Goal: Task Accomplishment & Management: Manage account settings

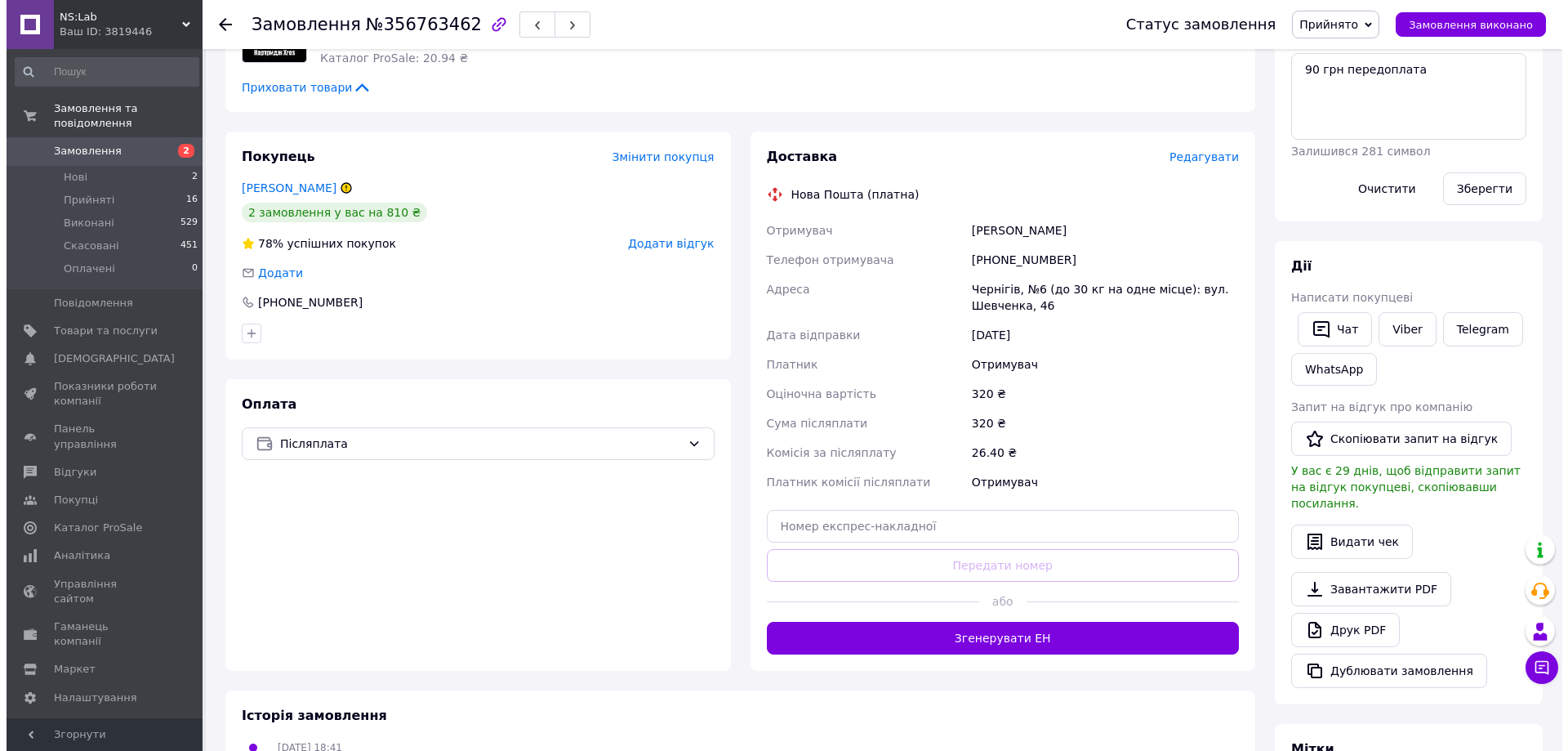
scroll to position [327, 0]
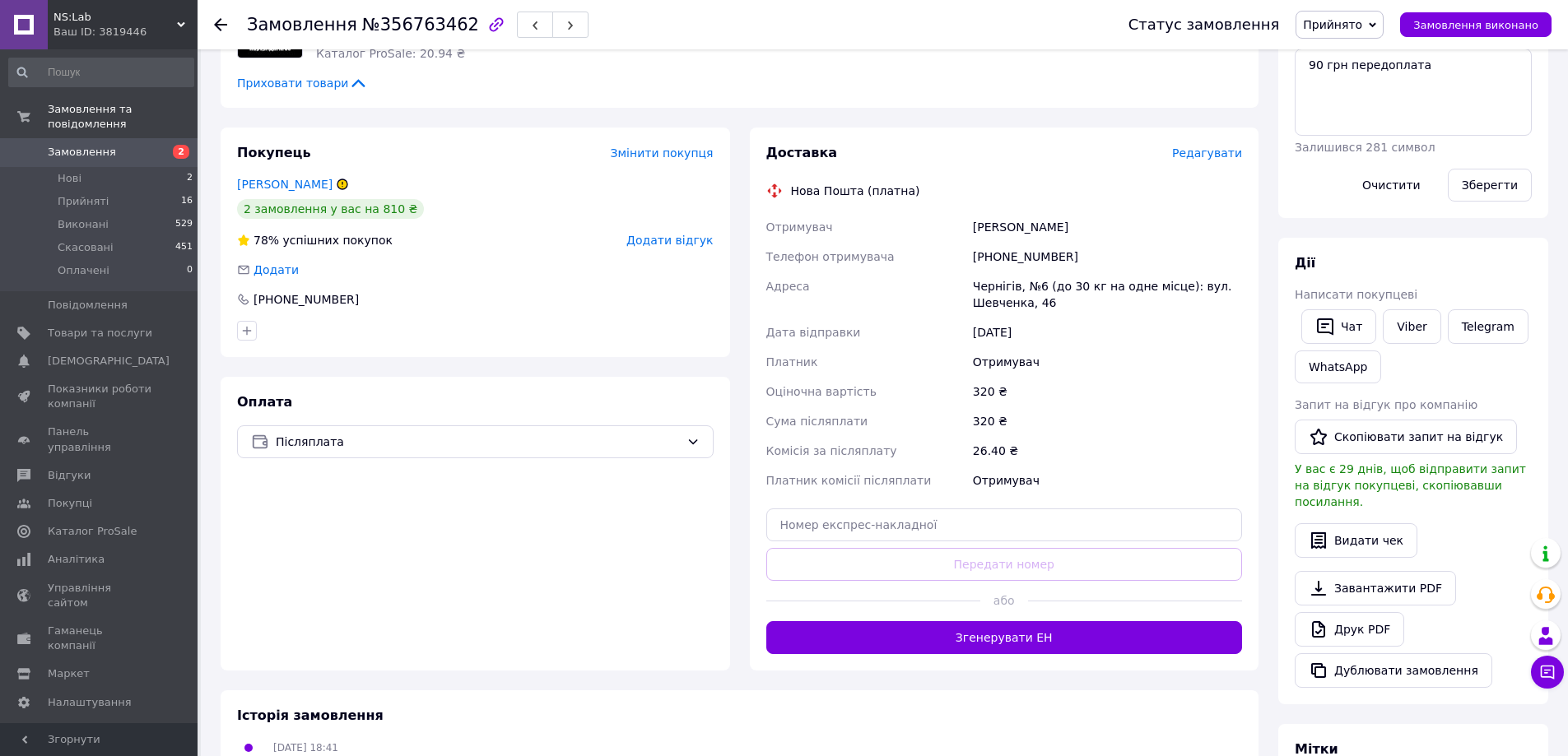
click at [1205, 158] on span "Редагувати" at bounding box center [1206, 153] width 70 height 13
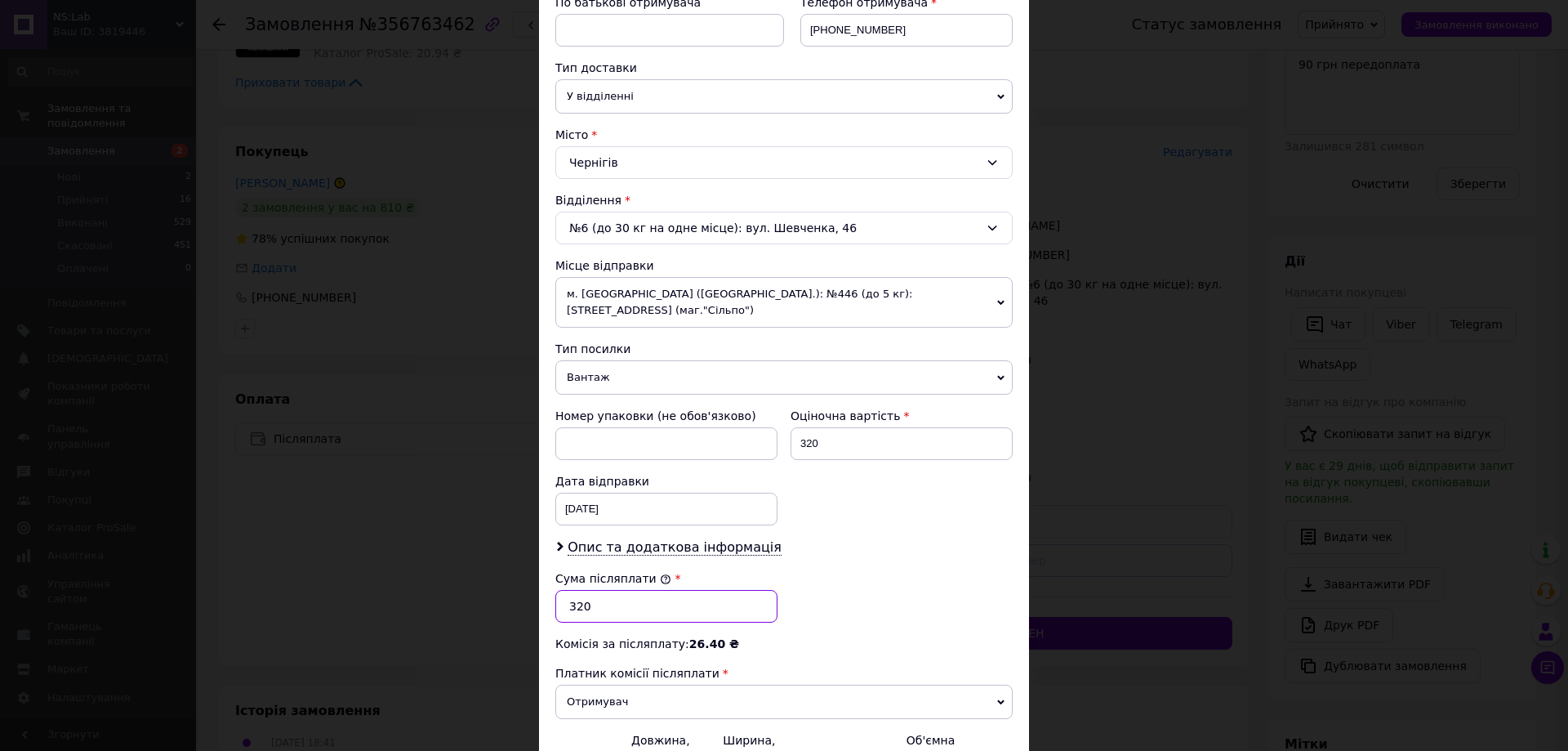
drag, startPoint x: 599, startPoint y: 585, endPoint x: 563, endPoint y: 586, distance: 36.0
click at [563, 590] on input "320" at bounding box center [667, 605] width 222 height 32
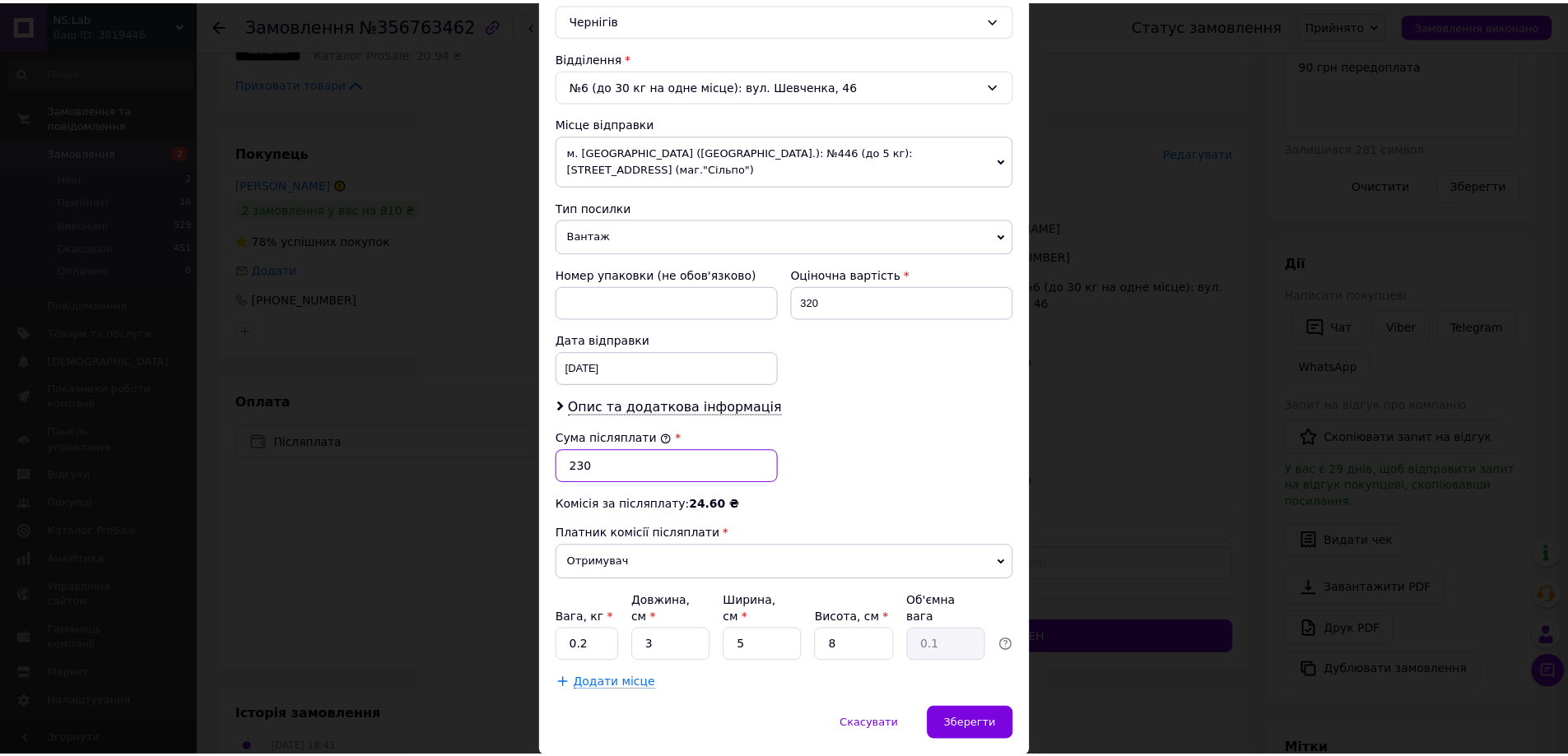
scroll to position [493, 0]
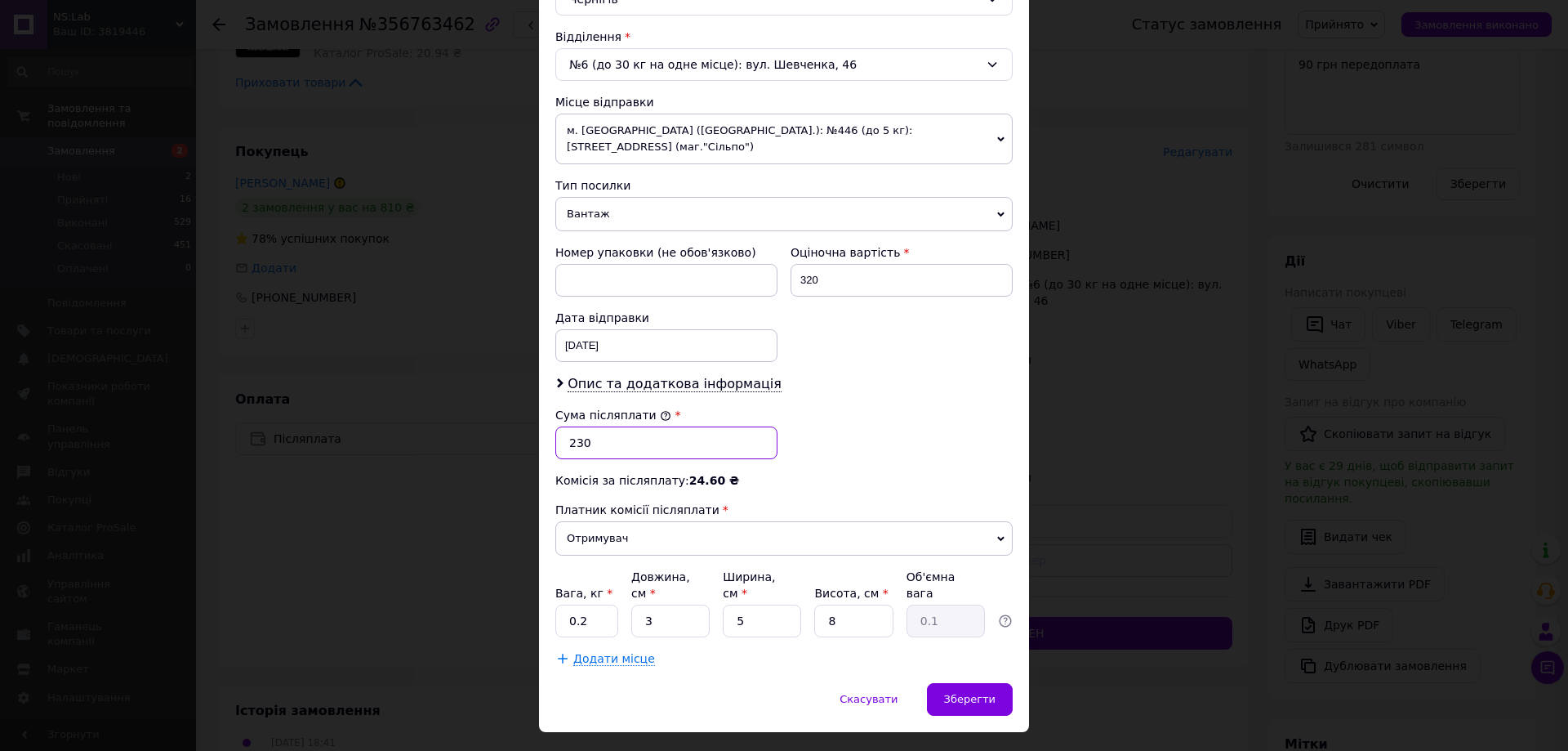
type input "230"
click at [927, 403] on div "Сума післяплати * 230" at bounding box center [784, 433] width 470 height 65
click at [965, 683] on div "Зберегти" at bounding box center [969, 699] width 86 height 32
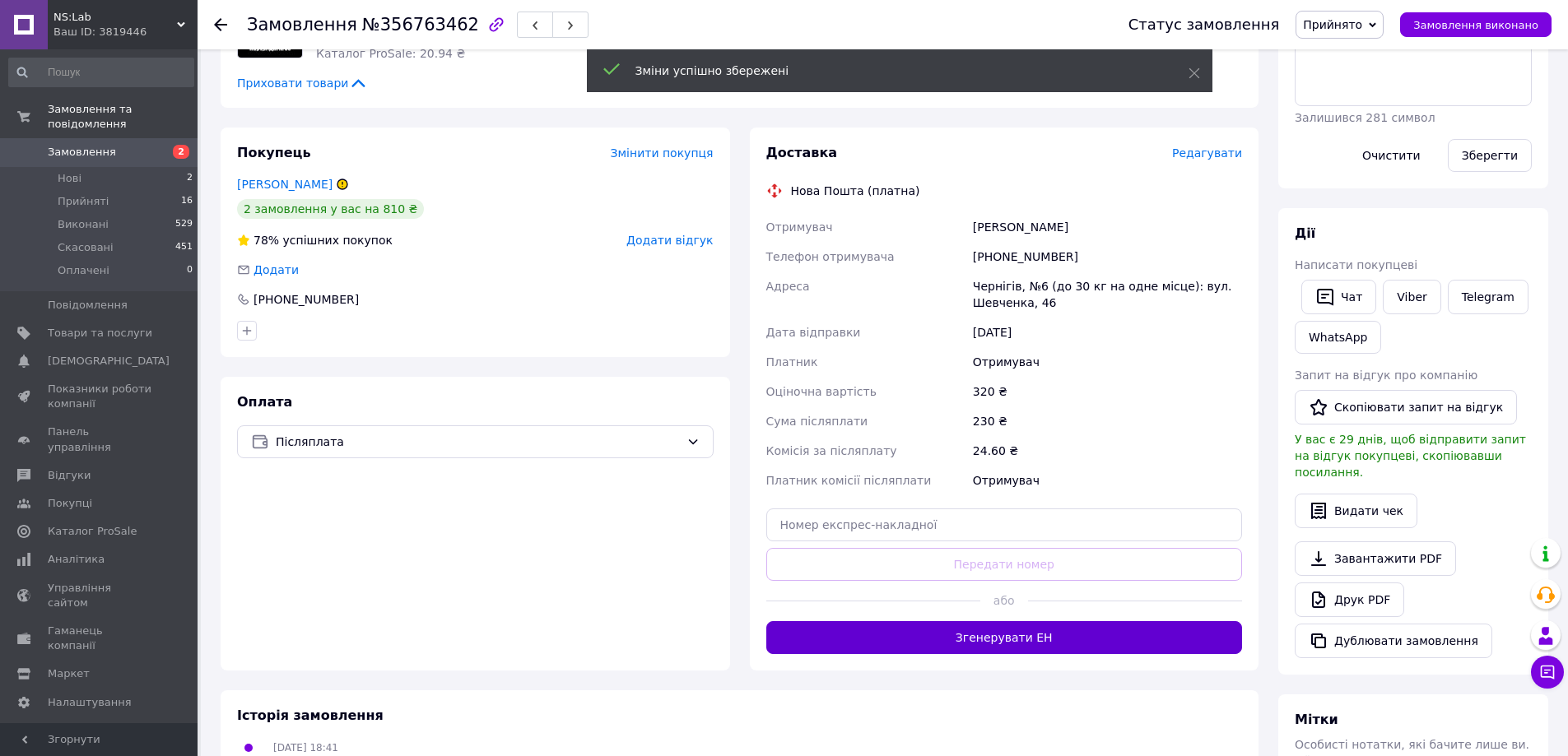
click at [1001, 637] on button "Згенерувати ЕН" at bounding box center [1004, 637] width 477 height 33
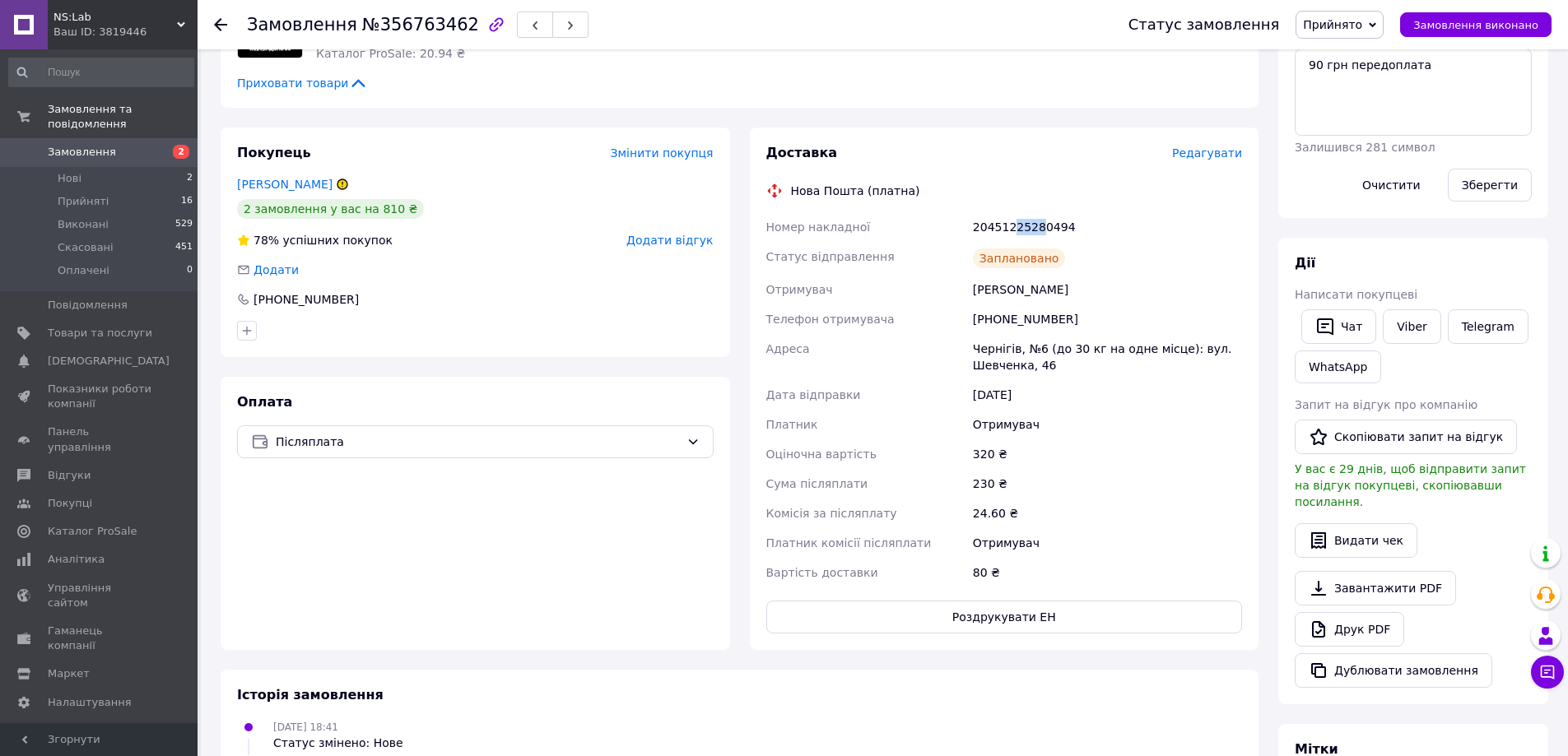
drag, startPoint x: 1011, startPoint y: 226, endPoint x: 1034, endPoint y: 228, distance: 23.1
click at [1034, 228] on div "20451225280494" at bounding box center [1107, 227] width 276 height 30
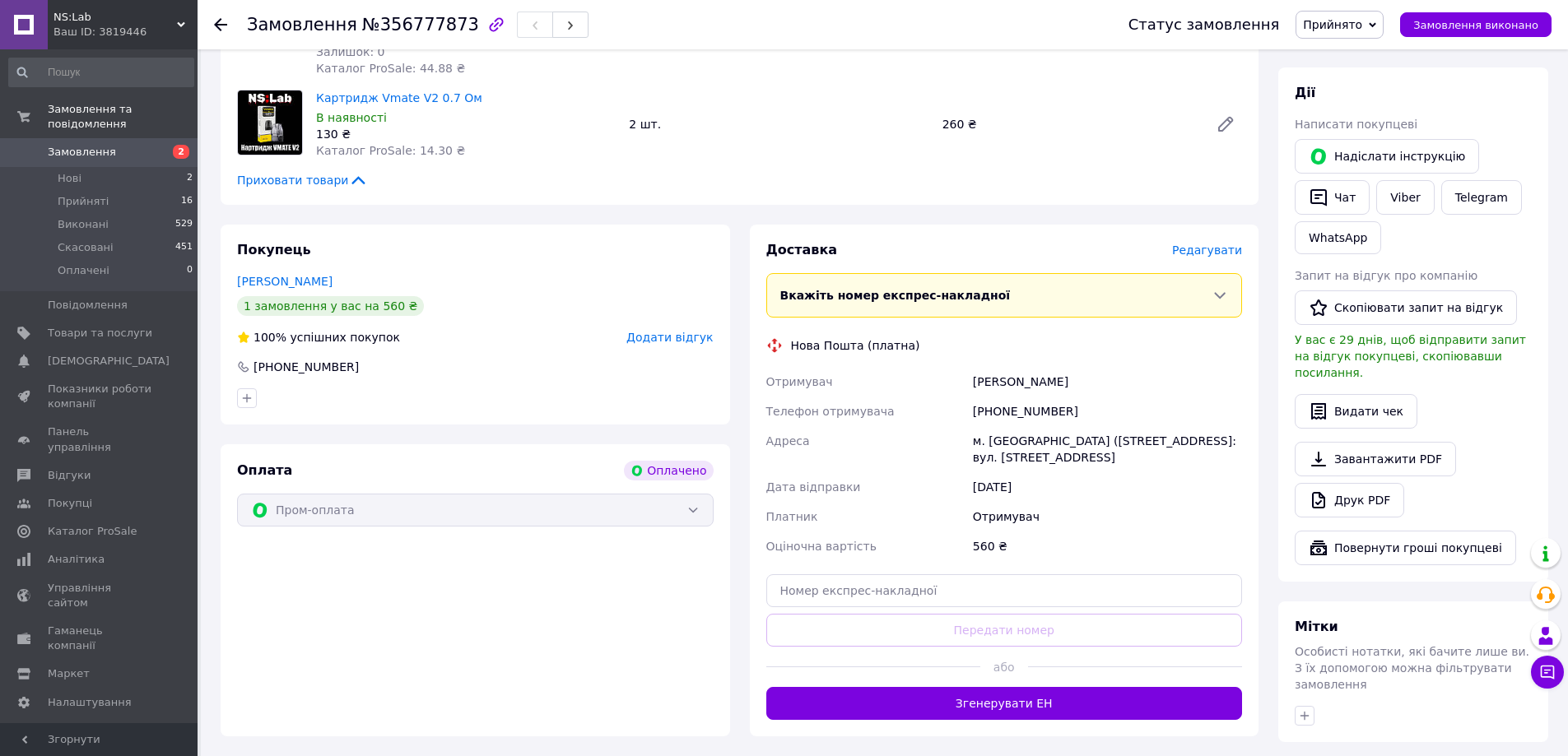
scroll to position [411, 0]
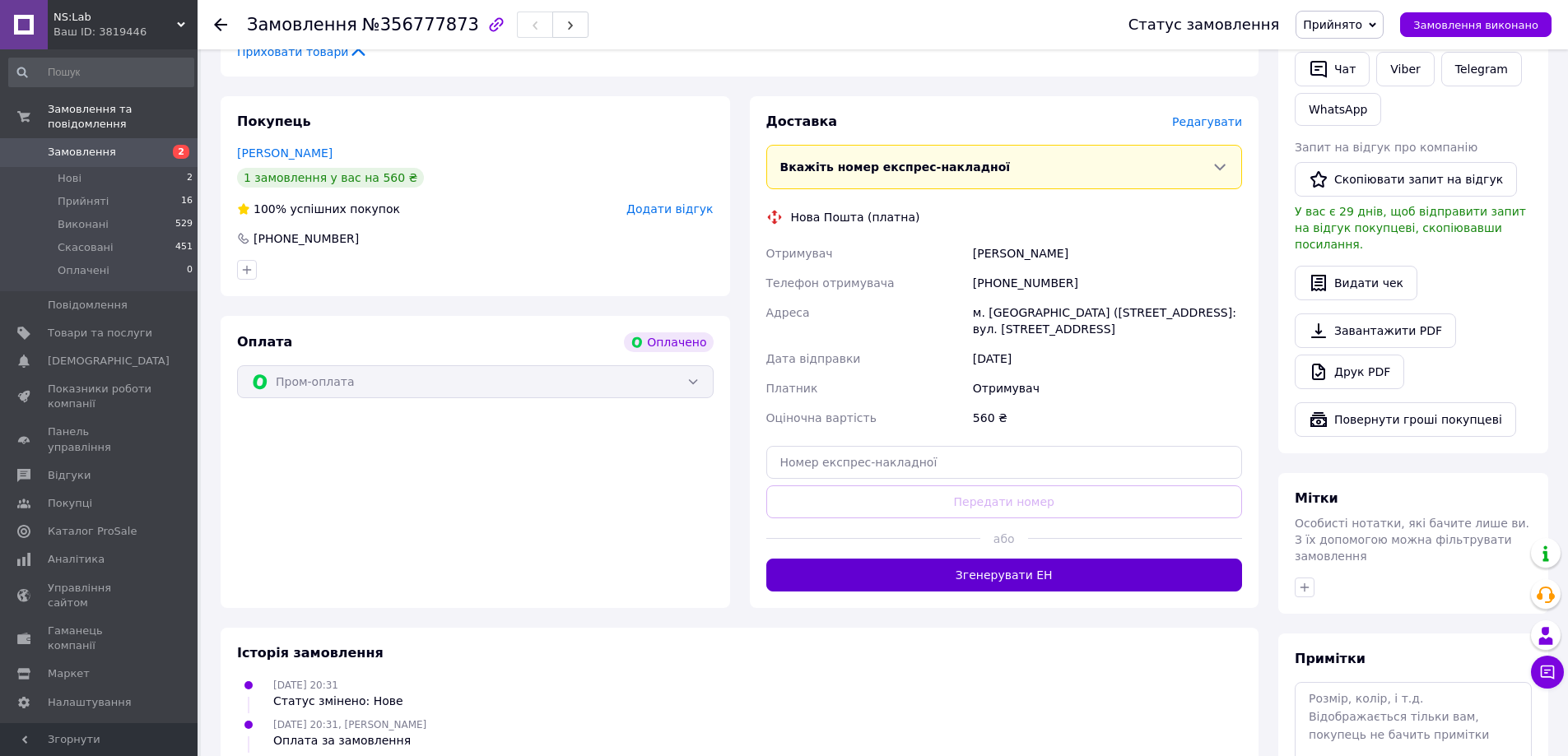
click at [1018, 576] on button "Згенерувати ЕН" at bounding box center [1004, 575] width 477 height 33
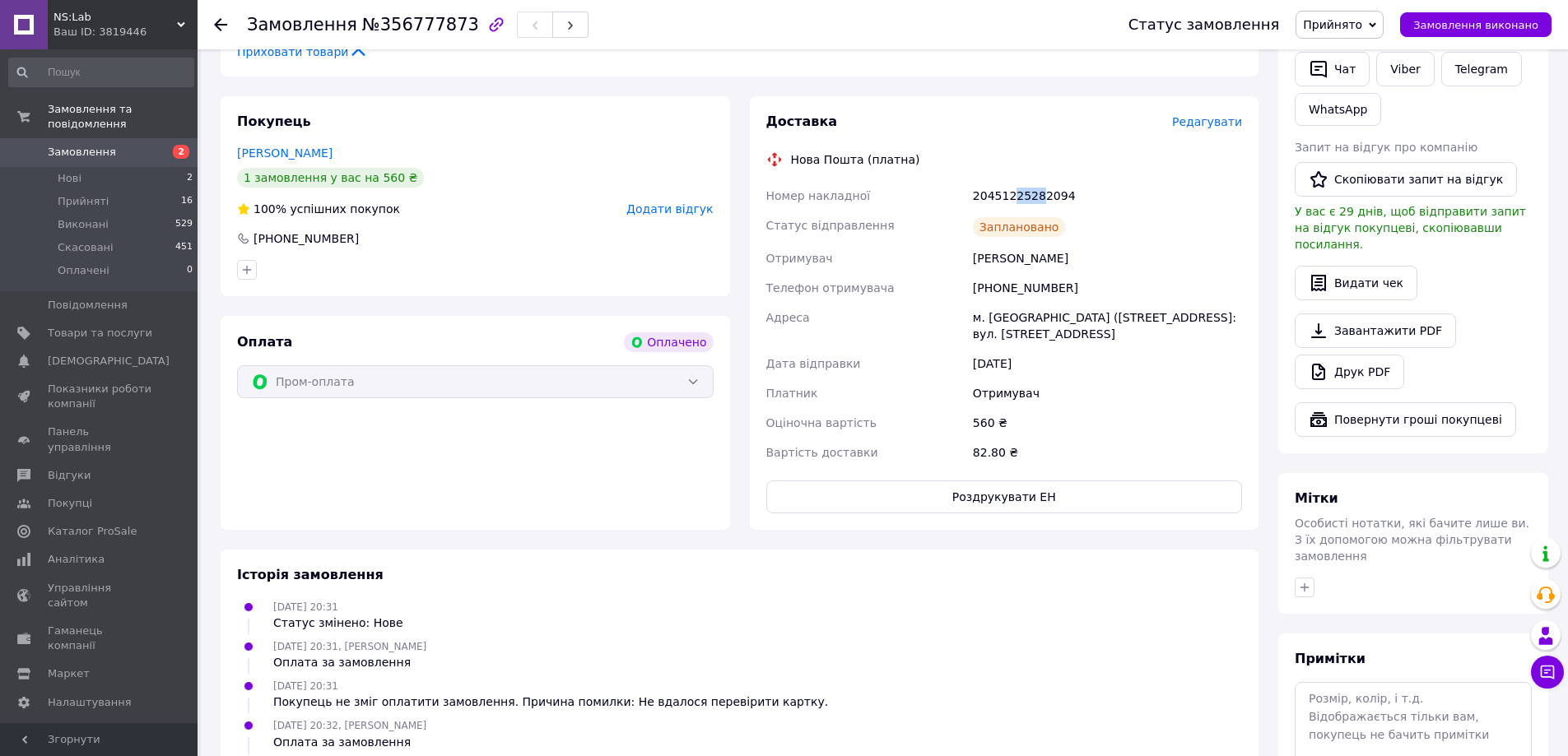
drag, startPoint x: 1011, startPoint y: 193, endPoint x: 1042, endPoint y: 189, distance: 31.3
click at [1034, 197] on div "20451225282094" at bounding box center [1107, 196] width 276 height 30
click at [1557, 662] on button "Чат з покупцем" at bounding box center [1546, 672] width 33 height 33
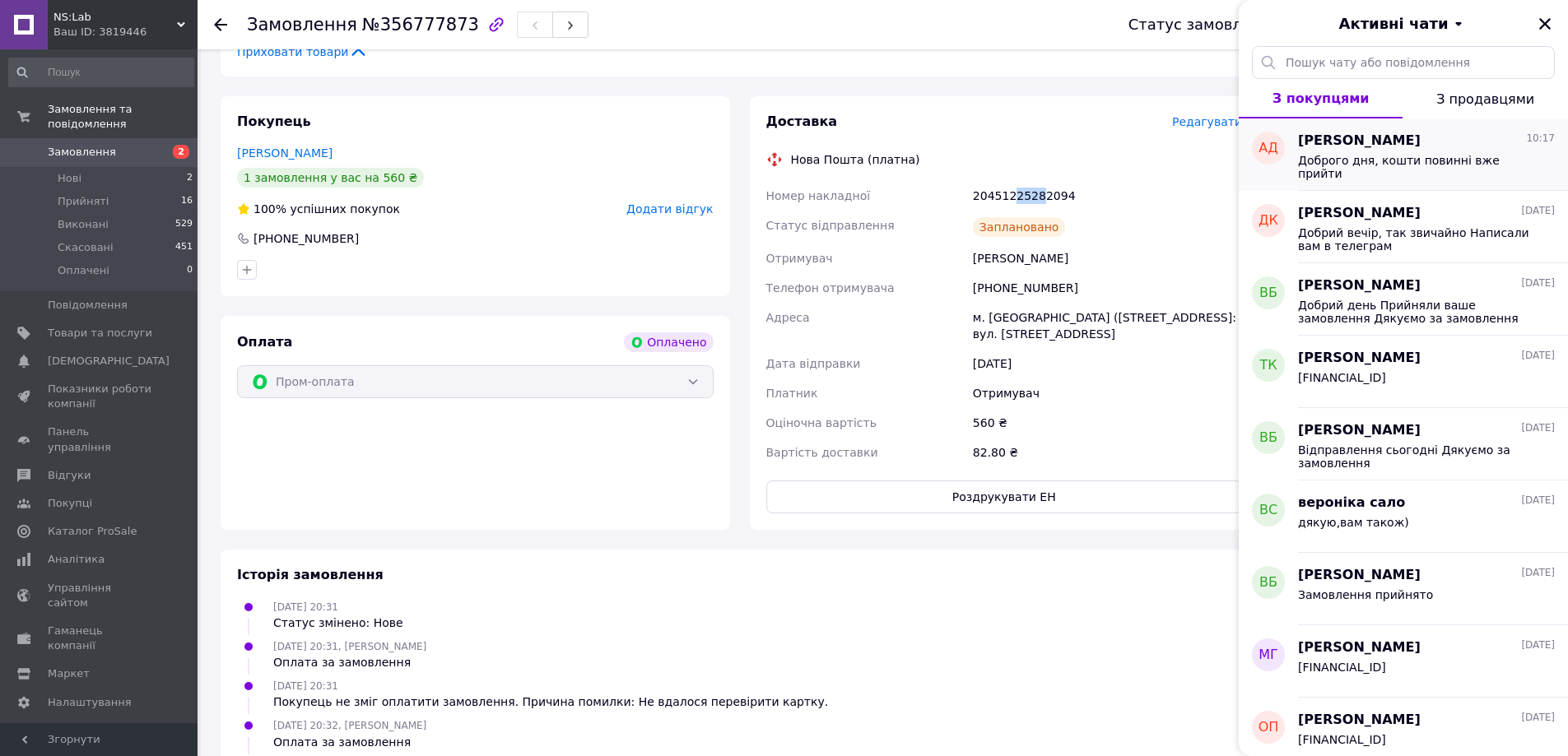
click at [1467, 162] on span "Доброго дня, кошти повинні вже прийти" at bounding box center [1414, 166] width 234 height 27
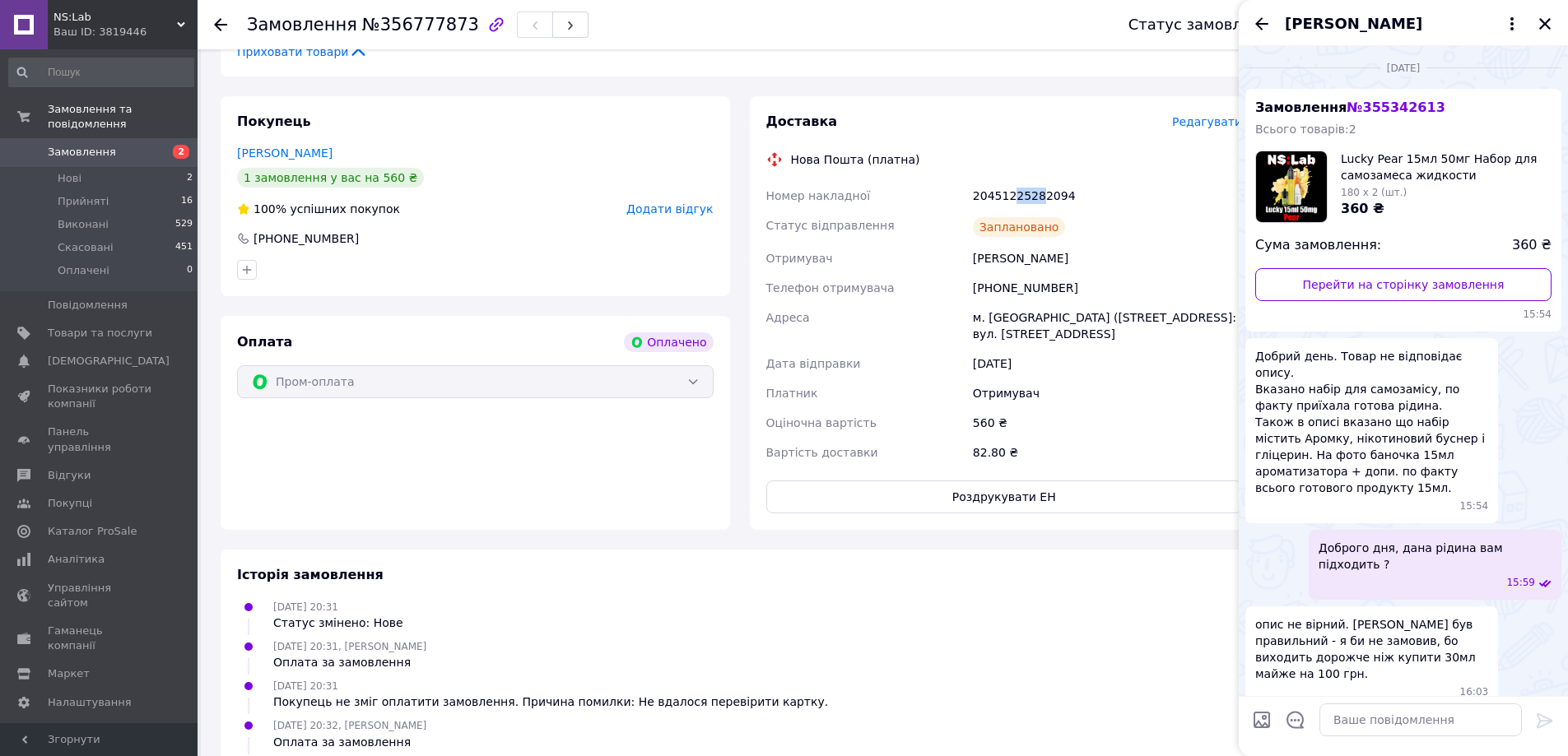
scroll to position [1185, 0]
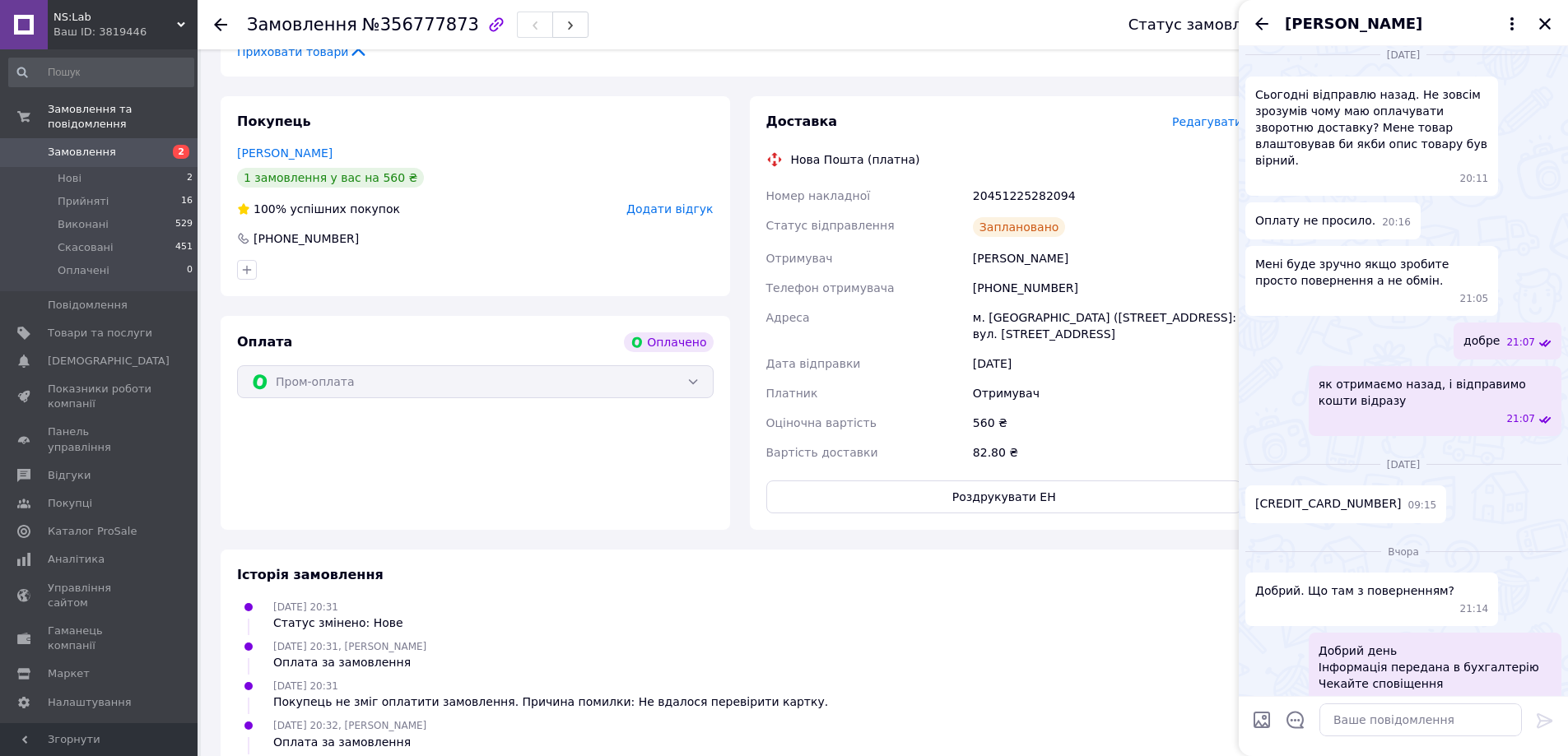
click at [1554, 22] on div "Андрій Довгий" at bounding box center [1403, 23] width 329 height 46
click at [1546, 22] on icon "Закрити" at bounding box center [1545, 24] width 12 height 12
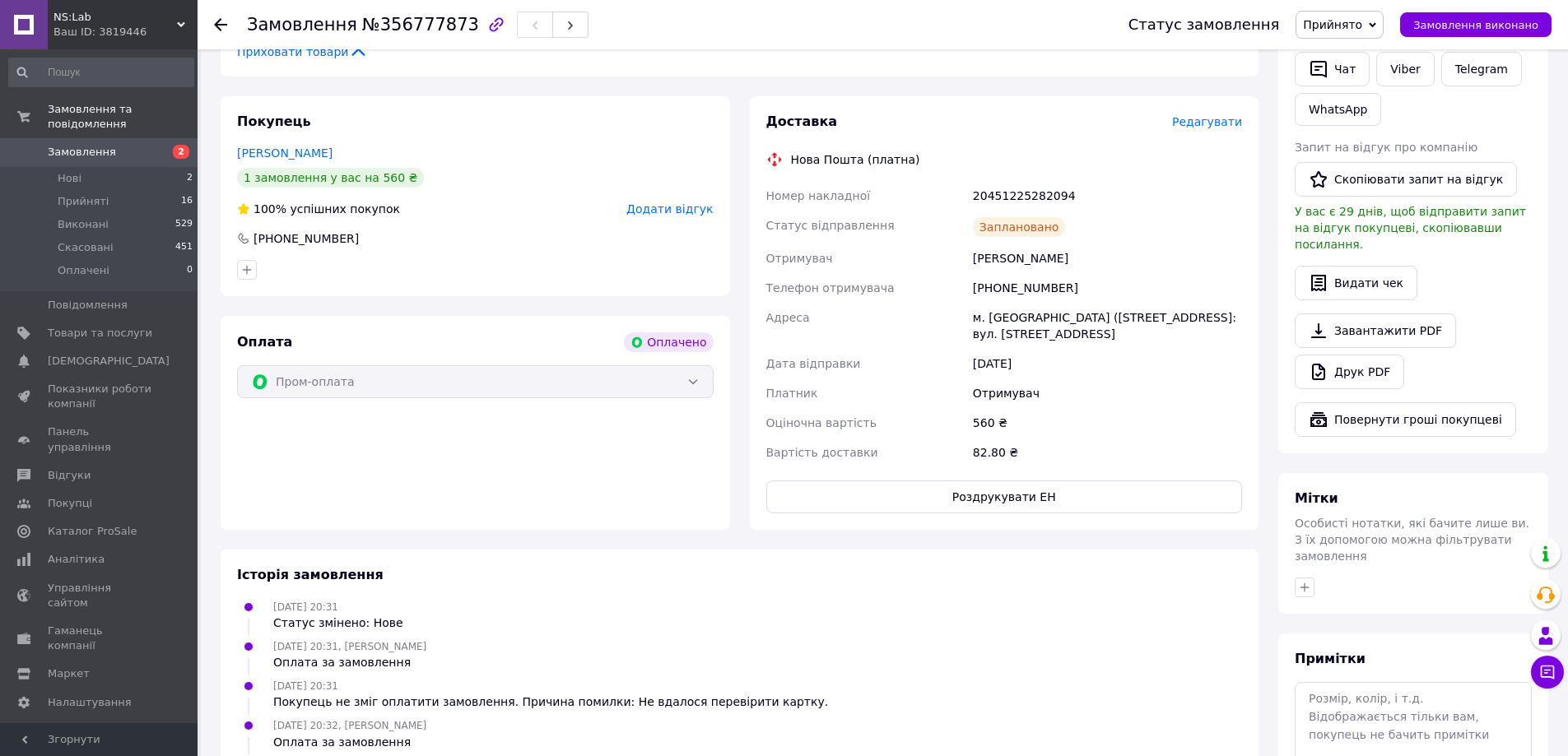
click at [870, 52] on div "Приховати товари" at bounding box center [739, 52] width 1005 height 17
